Goal: Find specific page/section: Find specific page/section

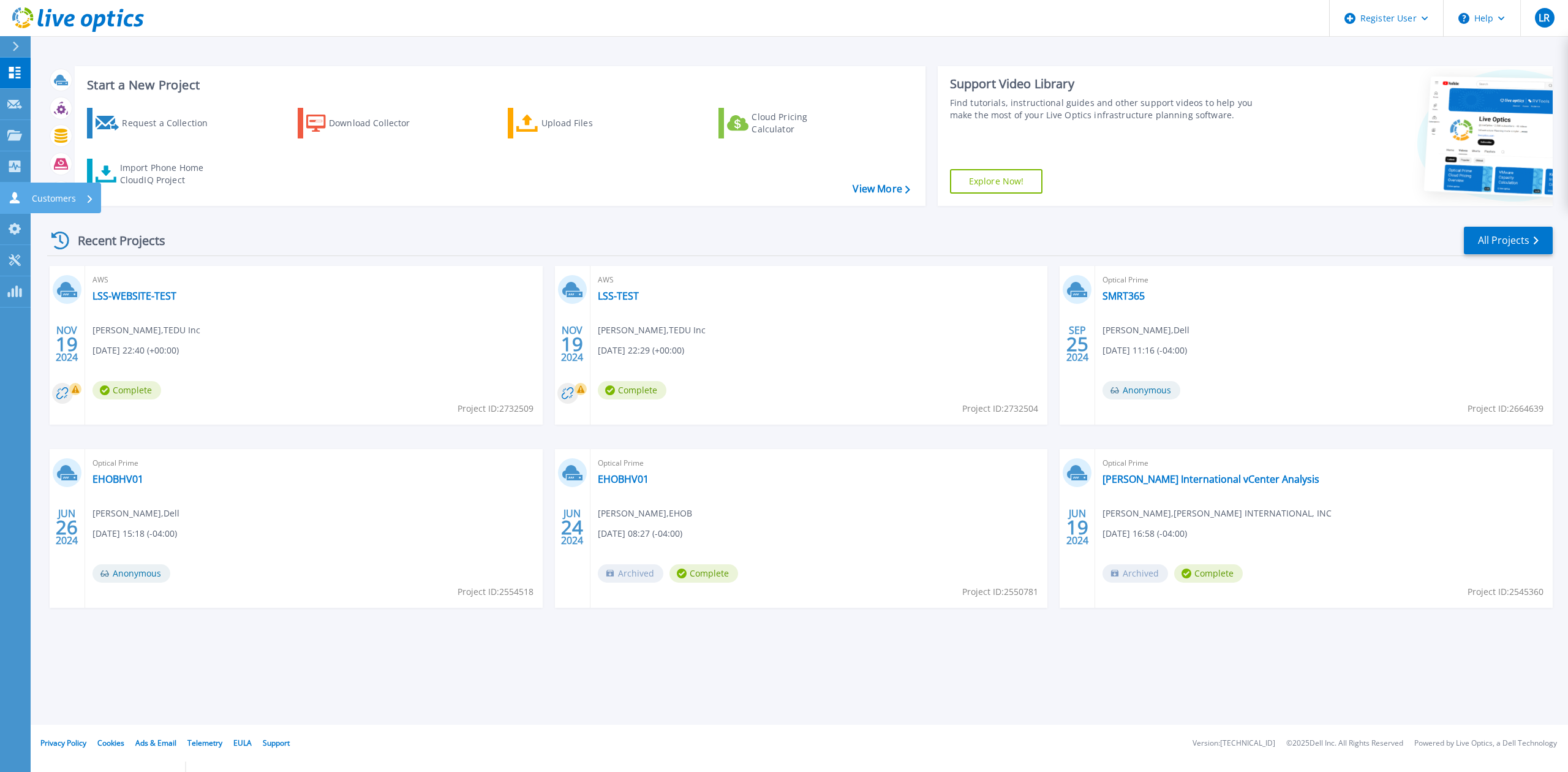
click at [5, 197] on link "Customers Customers" at bounding box center [15, 198] width 31 height 31
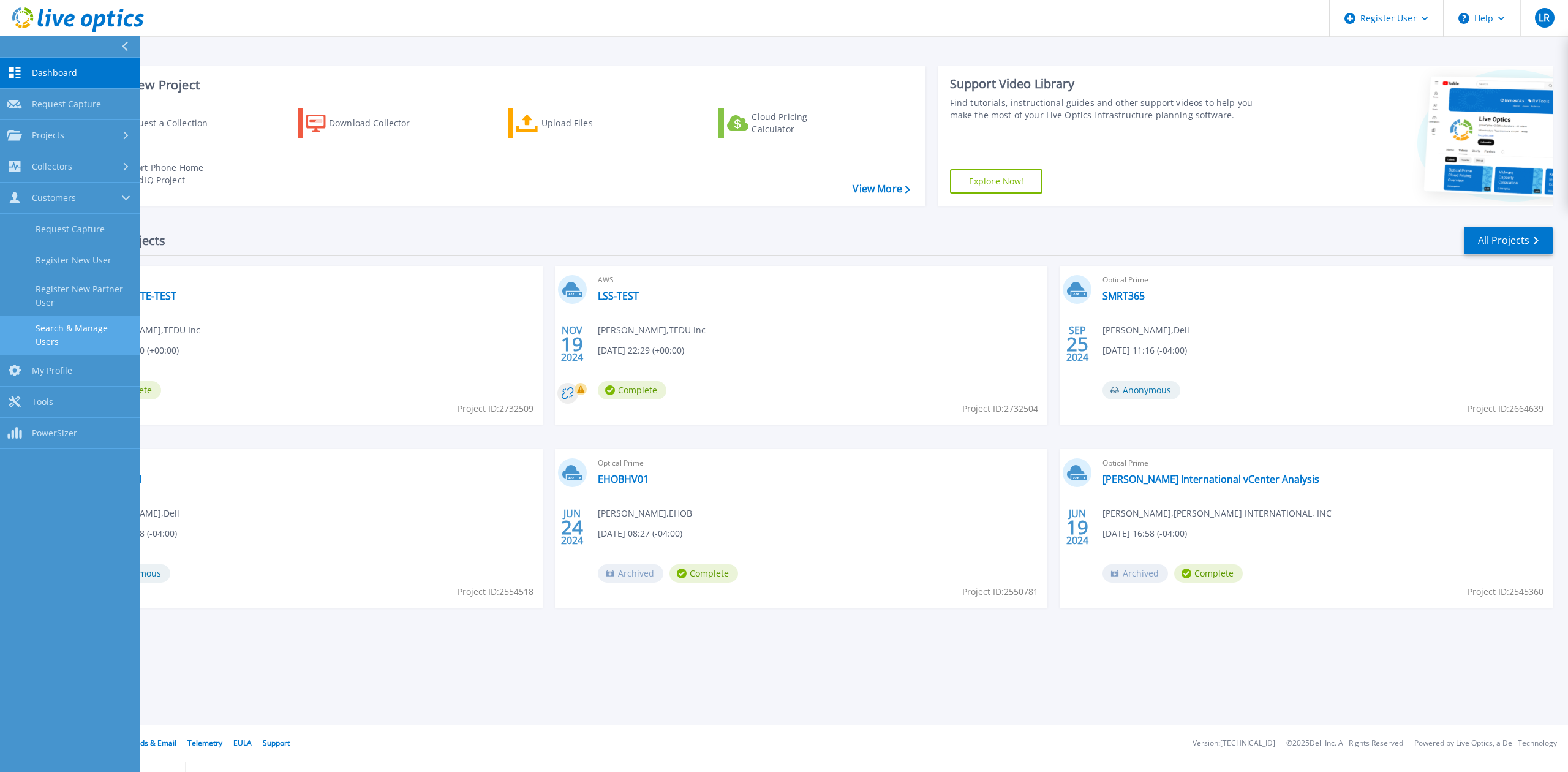
click at [60, 332] on link "Search & Manage Users" at bounding box center [70, 335] width 140 height 39
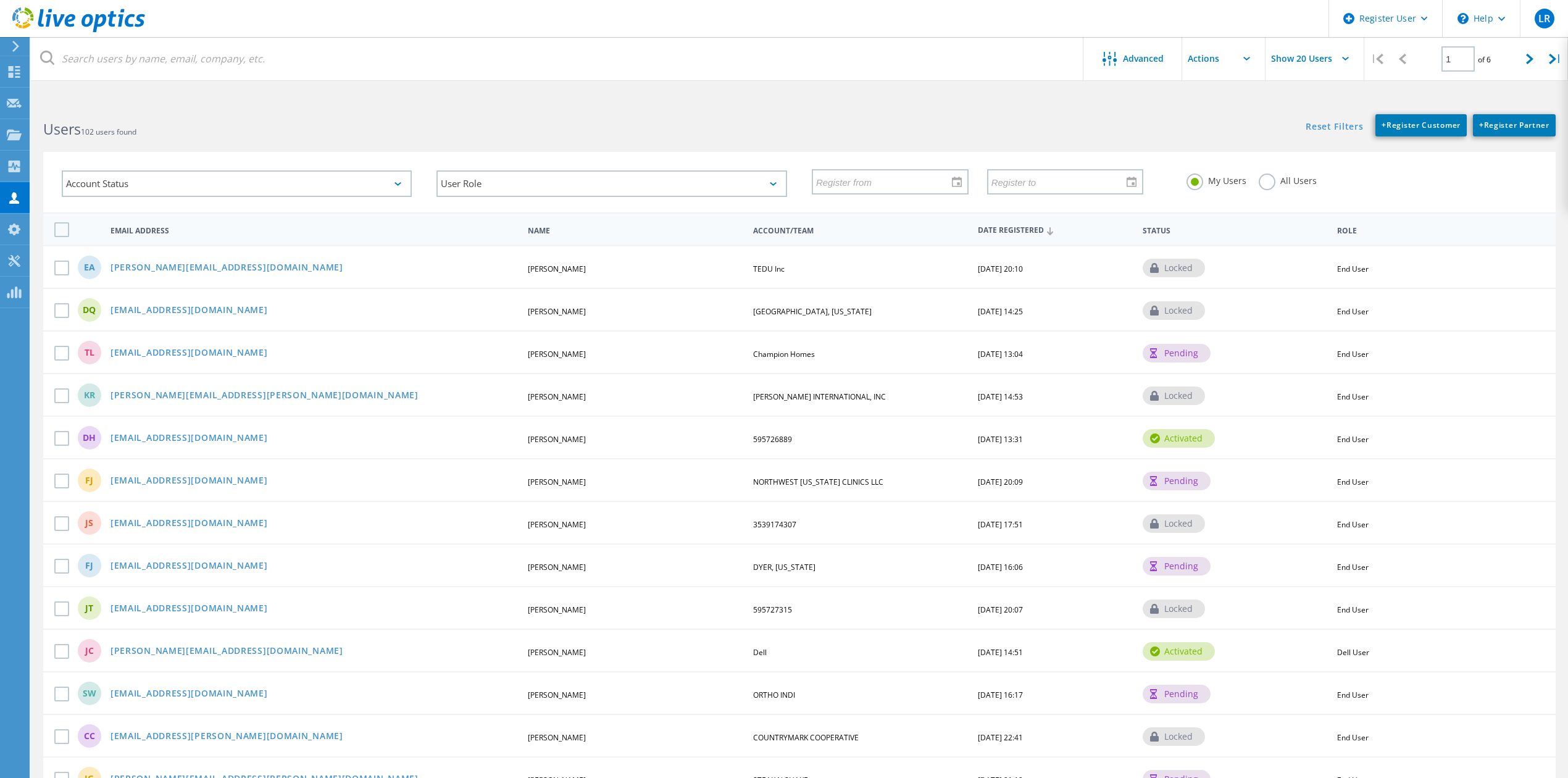
click at [1288, 184] on label "All Users" at bounding box center [1287, 179] width 58 height 11
click at [0, 0] on input "All Users" at bounding box center [0, 0] width 0 height 0
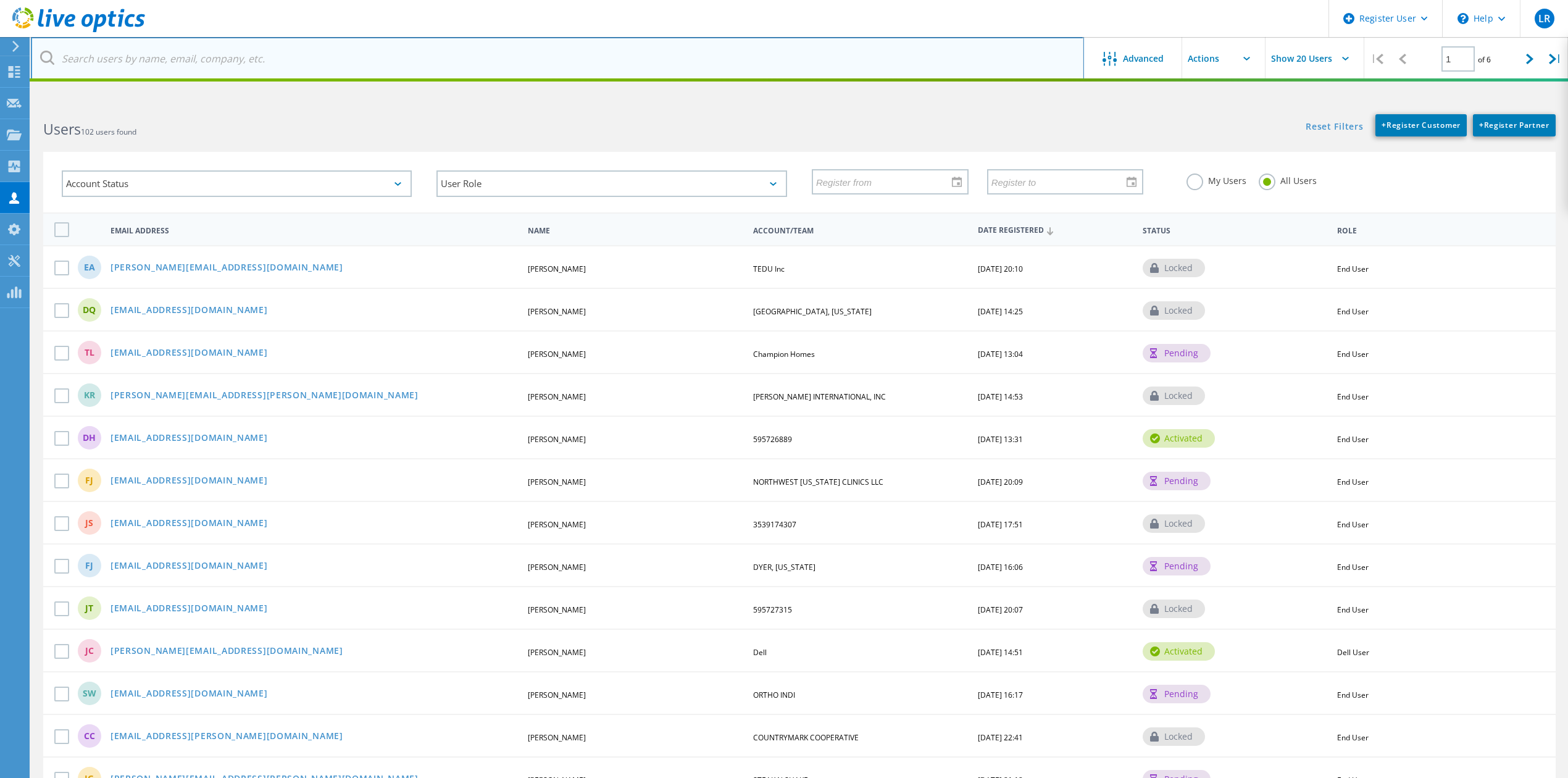
drag, startPoint x: 542, startPoint y: 40, endPoint x: 536, endPoint y: 49, distance: 10.8
click at [537, 47] on input "text" at bounding box center [557, 59] width 1053 height 43
paste input "[EMAIL_ADDRESS][DOMAIN_NAME]"
type input "[EMAIL_ADDRESS][DOMAIN_NAME]"
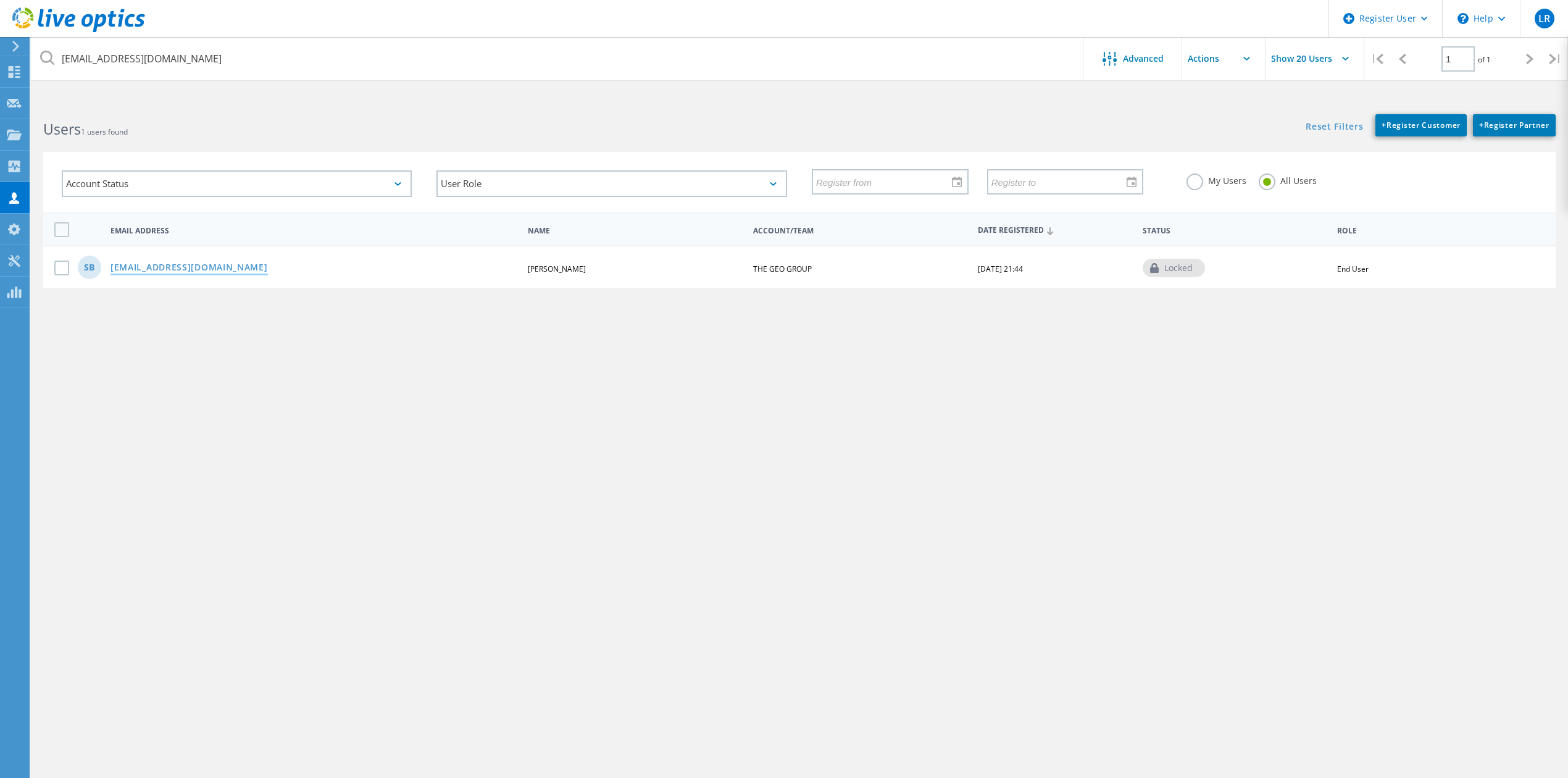
click at [181, 269] on link "[EMAIL_ADDRESS][DOMAIN_NAME]" at bounding box center [189, 268] width 158 height 11
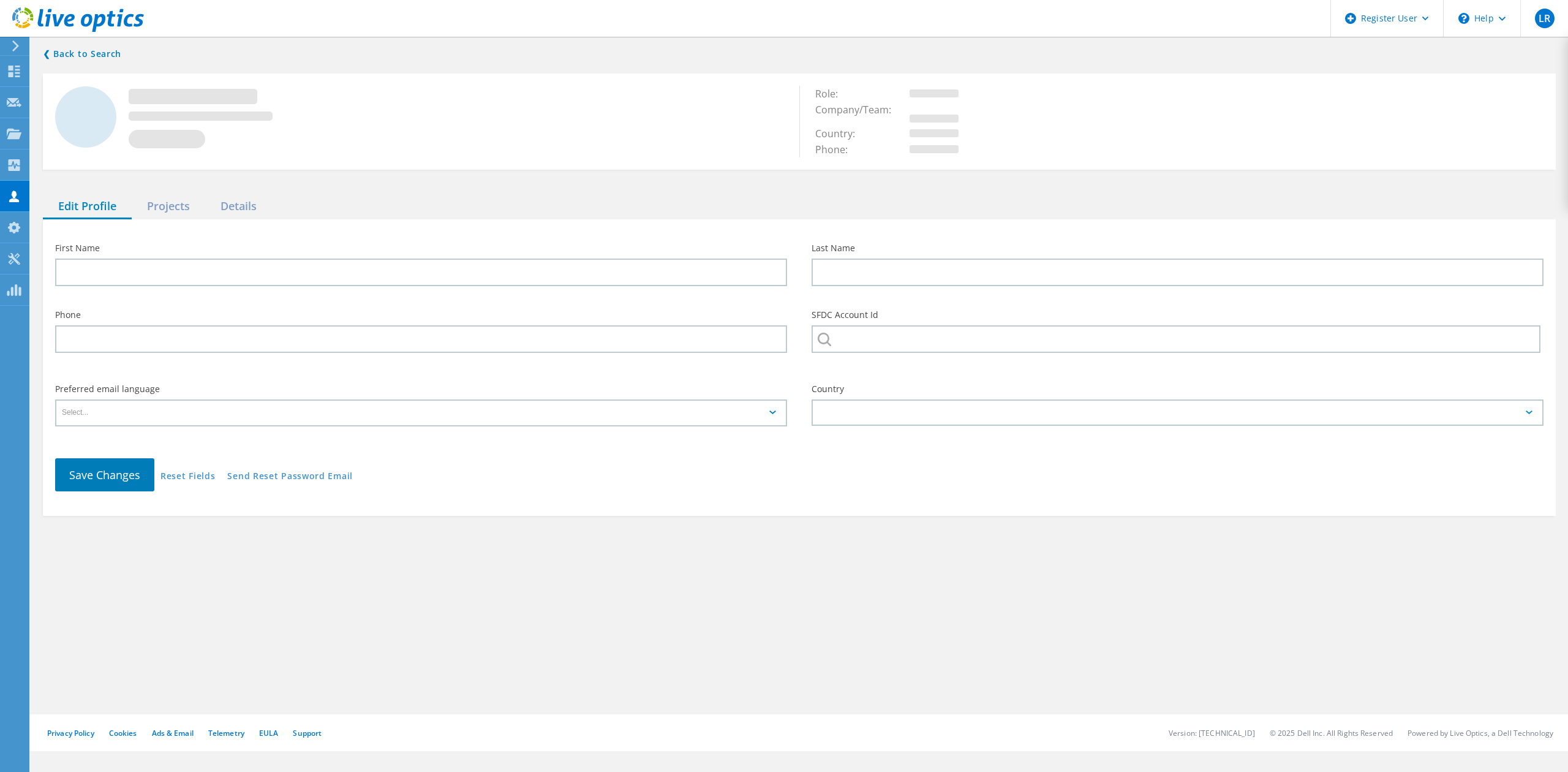
type input "[PERSON_NAME]"
type input "[PHONE_NUMBER]"
type input "THE GEO GROUP"
type input "English"
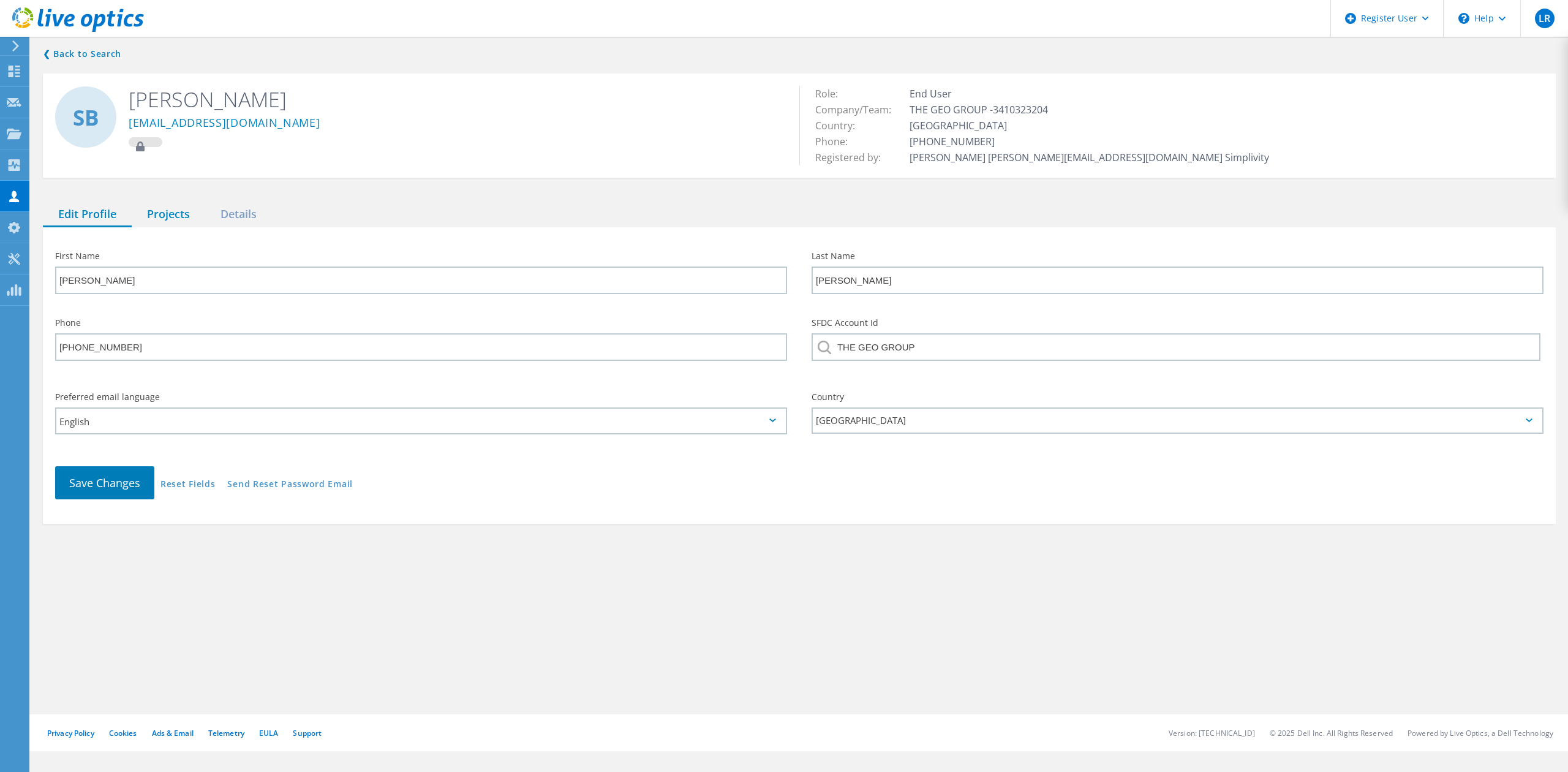
click at [155, 219] on div "Projects" at bounding box center [168, 215] width 74 height 25
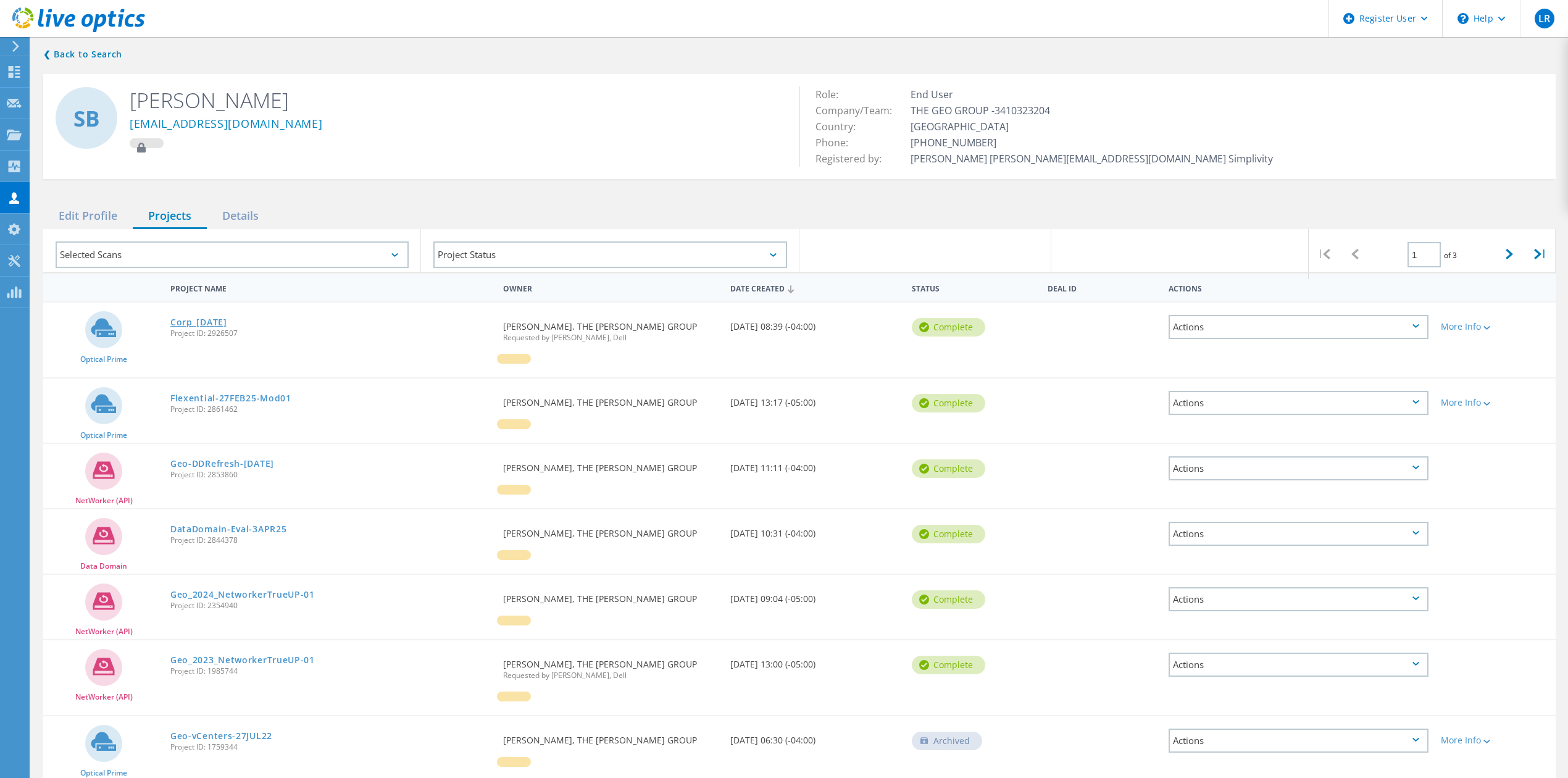
click at [208, 323] on link "Corp_[DATE]" at bounding box center [199, 322] width 57 height 9
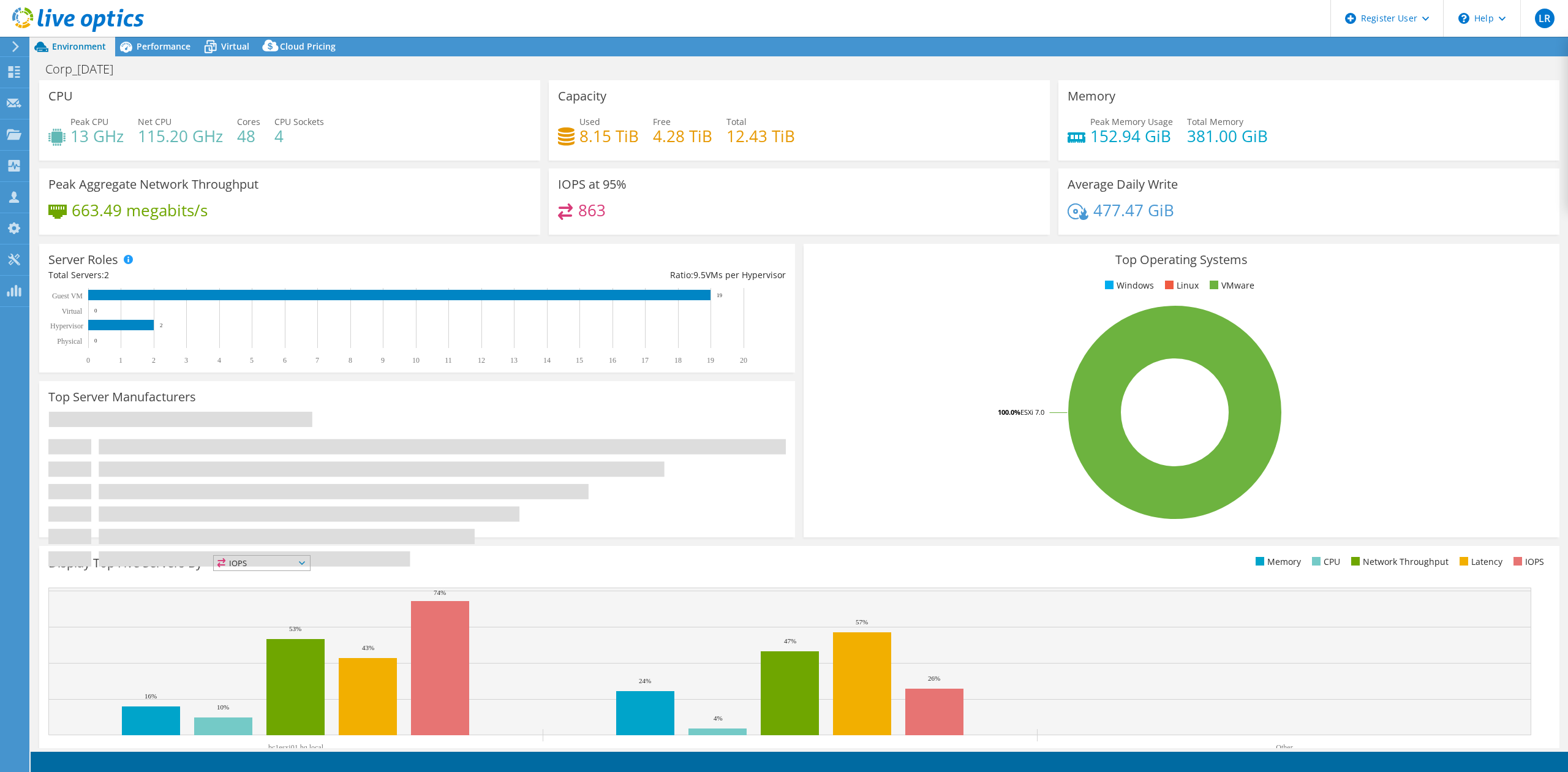
select select "USD"
